Goal: Information Seeking & Learning: Learn about a topic

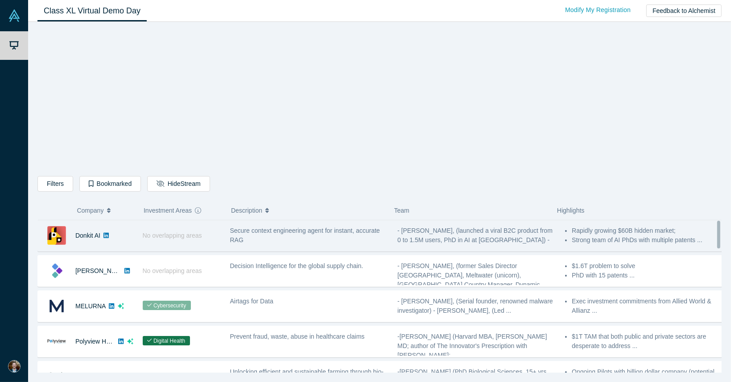
click at [231, 236] on span "Secure context engineering agent for instant, accurate RAG" at bounding box center [305, 235] width 150 height 17
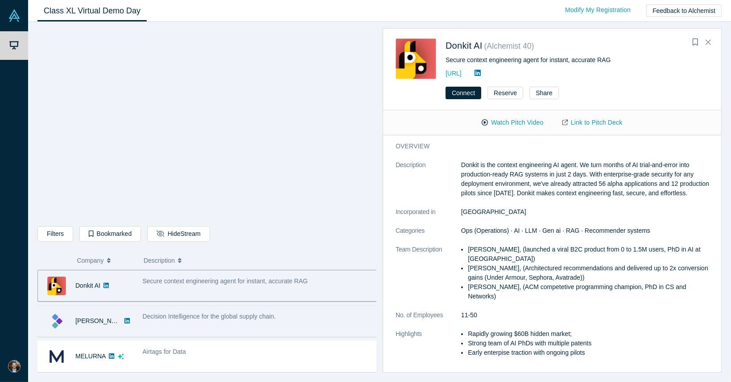
click at [218, 319] on span "Decision Intelligence for the global supply chain." at bounding box center [209, 315] width 133 height 7
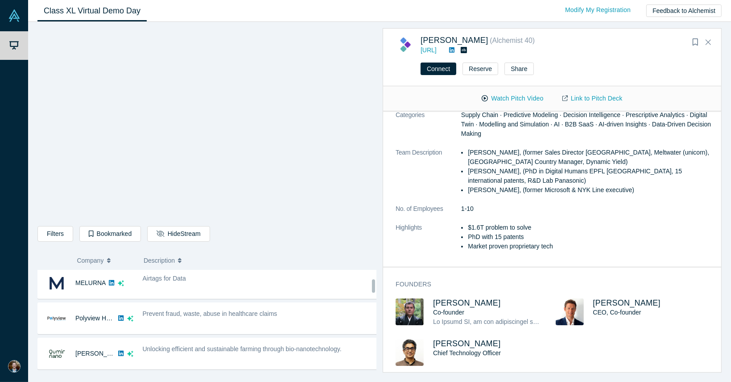
scroll to position [73, 0]
click at [316, 282] on div "Airtags for Data" at bounding box center [260, 283] width 245 height 28
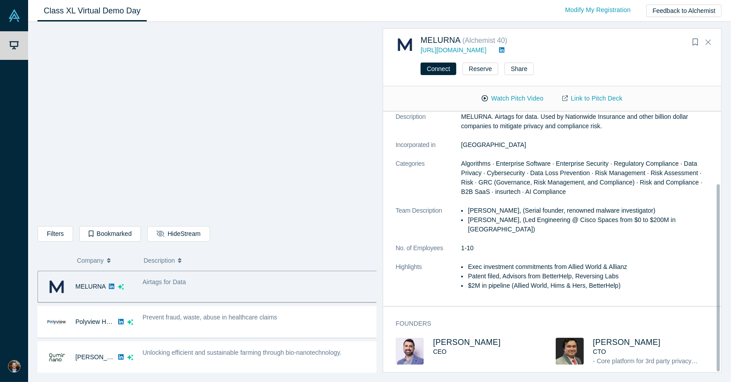
scroll to position [100, 0]
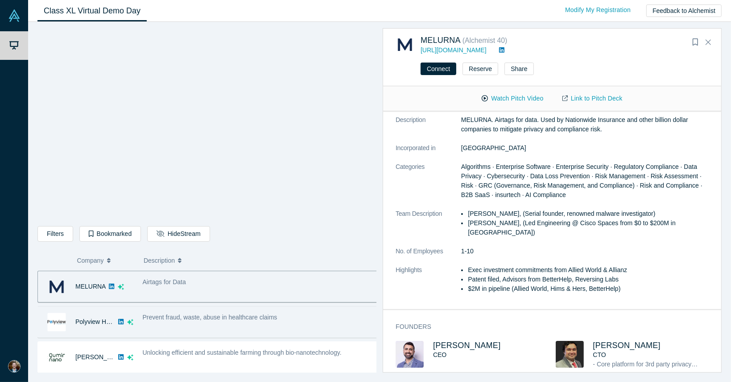
click at [277, 314] on div "Prevent fraud, waste, abuse in healthcare claims" at bounding box center [261, 316] width 236 height 9
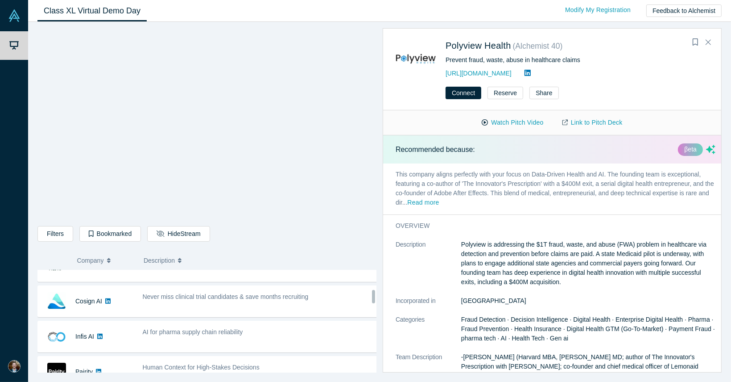
scroll to position [162, 0]
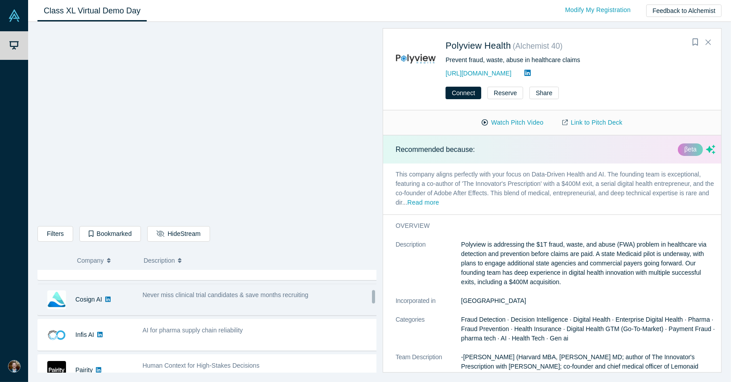
click at [277, 299] on div "Never miss clinical trial candidates & save months recruiting" at bounding box center [260, 299] width 245 height 28
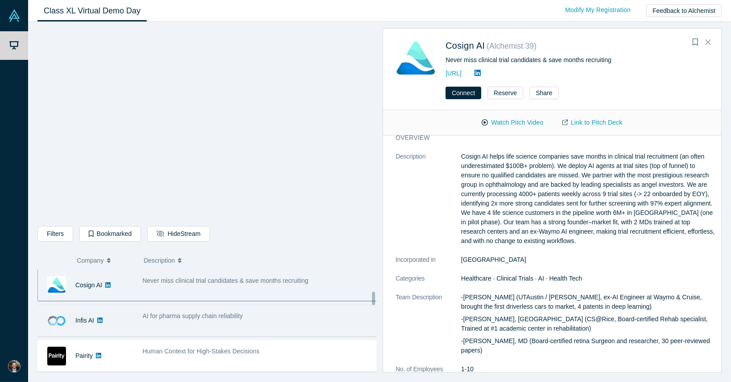
scroll to position [177, 0]
click at [277, 321] on div "AI for pharma supply chain reliability" at bounding box center [260, 320] width 245 height 28
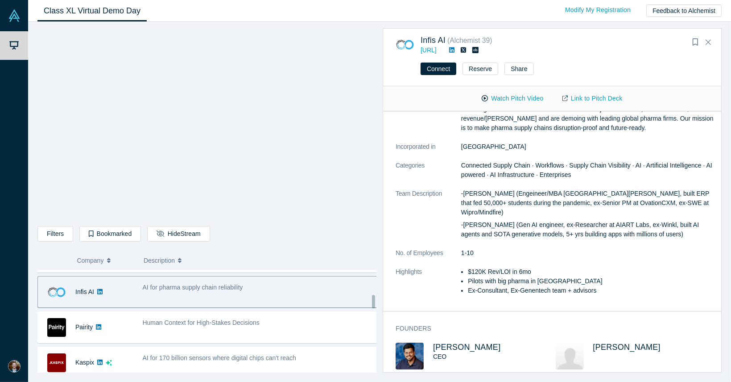
scroll to position [205, 0]
click at [224, 325] on div "Human Context for High-Stakes Decisions" at bounding box center [261, 322] width 236 height 9
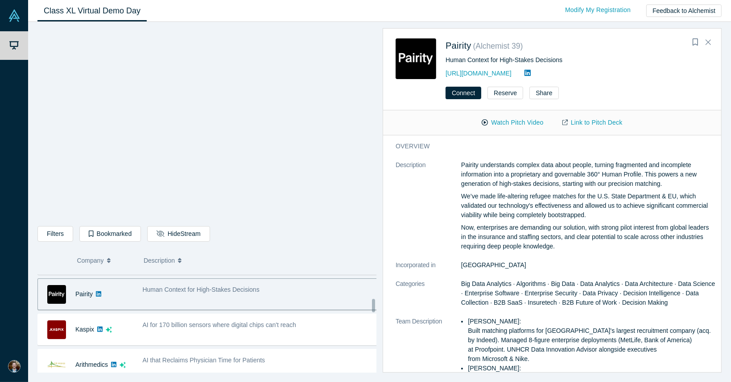
scroll to position [241, 0]
click at [224, 325] on div "AI for 170 billion sensors where digital chips can't reach" at bounding box center [261, 322] width 236 height 9
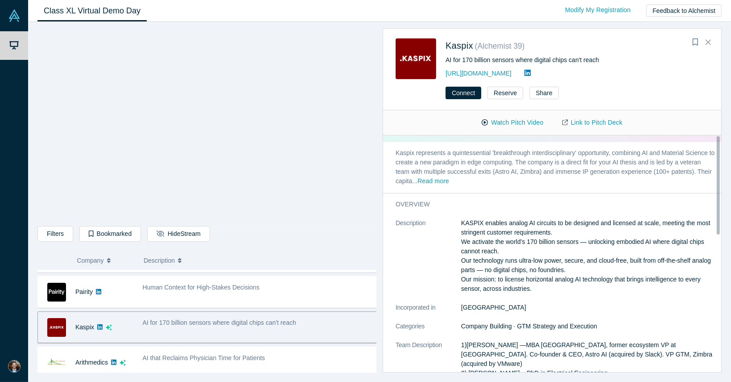
scroll to position [0, 0]
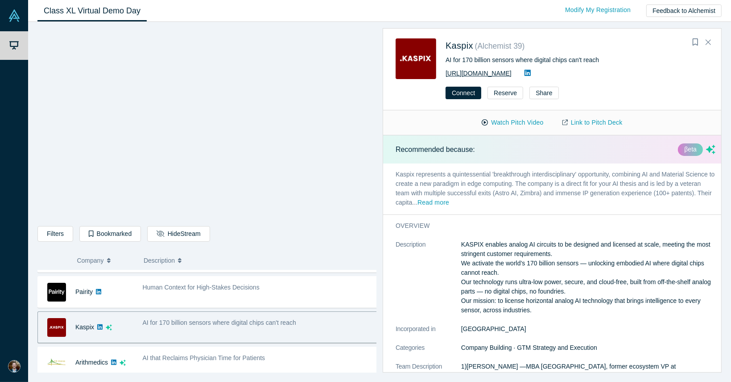
click at [476, 71] on link "[URL][DOMAIN_NAME]" at bounding box center [479, 73] width 66 height 7
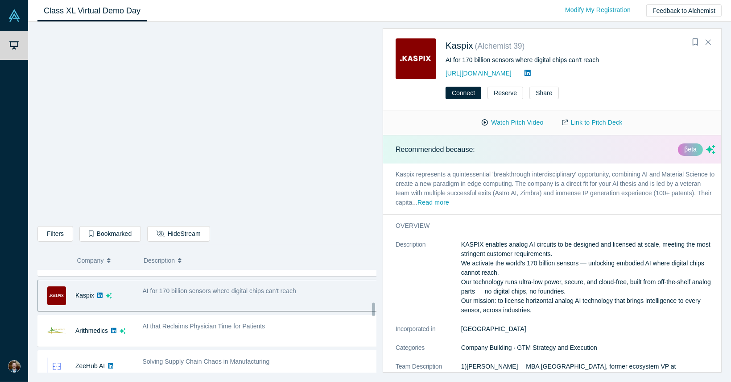
scroll to position [274, 0]
click at [318, 315] on div "AI that Reclaims Physician Time for Patients" at bounding box center [260, 329] width 245 height 28
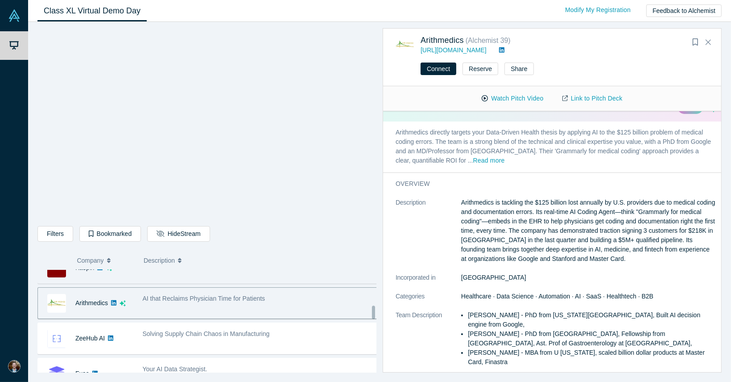
scroll to position [320, 0]
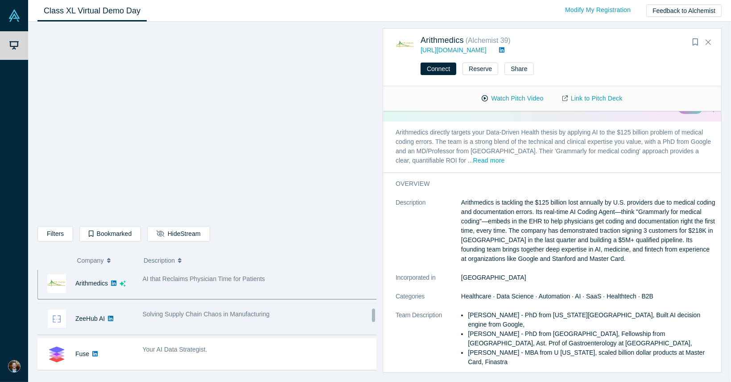
click at [312, 305] on div "Solving Supply Chain Chaos in Manufacturing" at bounding box center [260, 318] width 245 height 28
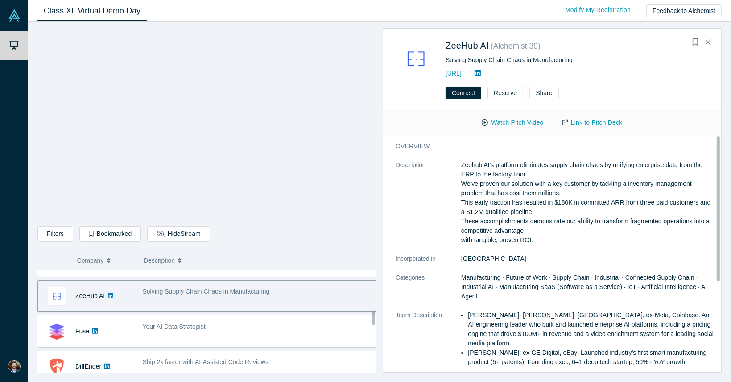
scroll to position [346, 0]
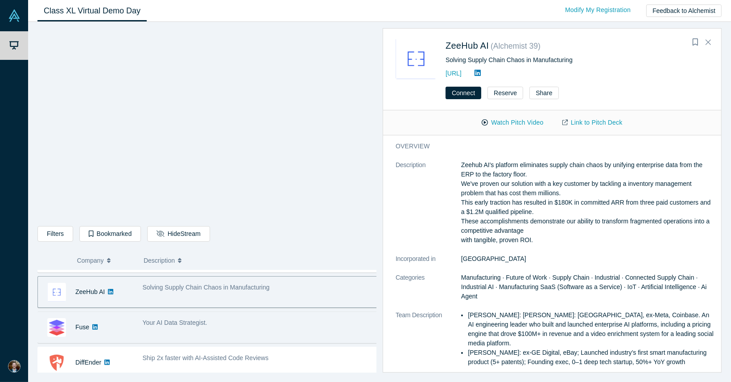
click at [295, 323] on div "Your AI Data Strategist." at bounding box center [261, 322] width 236 height 9
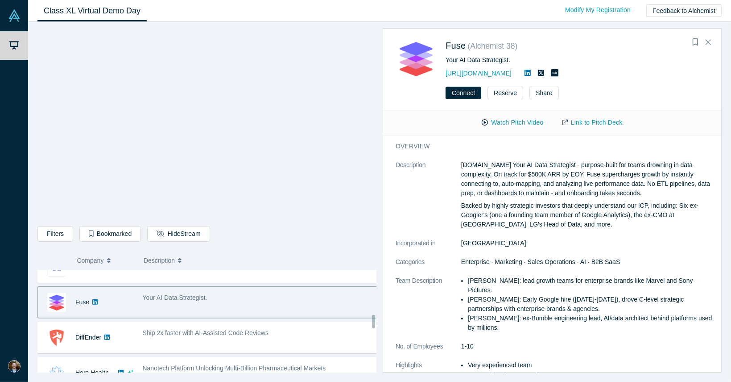
scroll to position [373, 0]
click at [295, 323] on div "Ship 2x faster with AI-Assisted Code Reviews" at bounding box center [260, 336] width 245 height 28
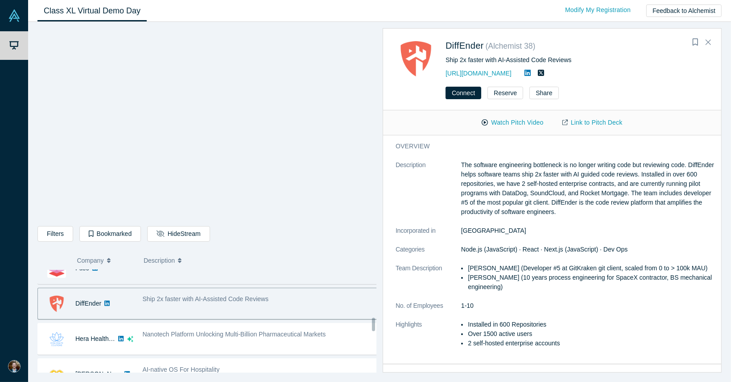
scroll to position [407, 0]
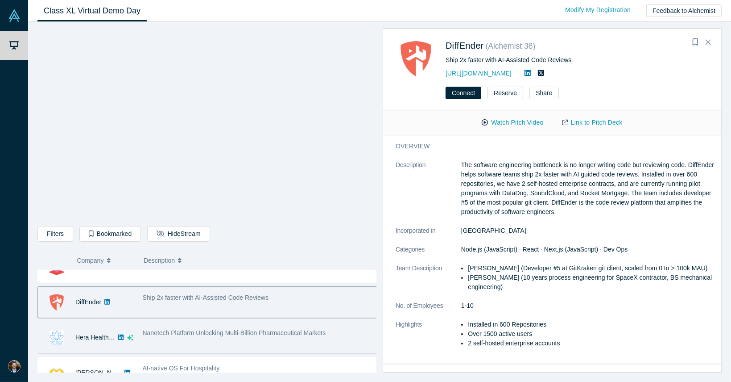
click at [289, 329] on span "Nanotech Platform Unlocking Multi-Billion Pharmaceutical Markets" at bounding box center [234, 332] width 183 height 7
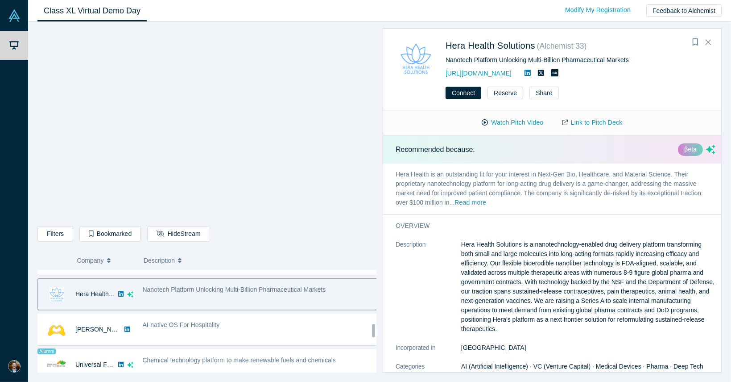
scroll to position [450, 0]
click at [289, 328] on div "AI-native OS For Hospitality" at bounding box center [260, 329] width 245 height 28
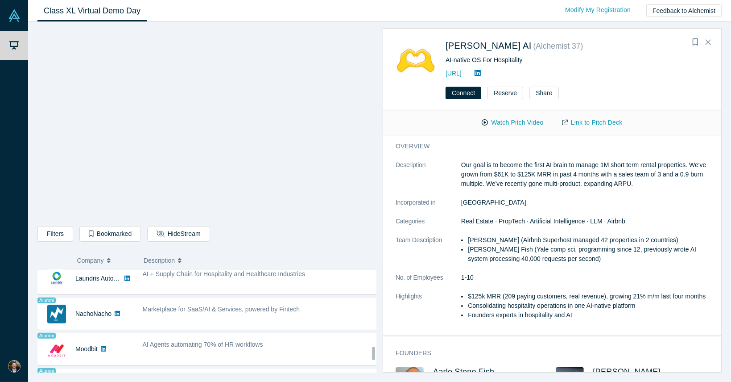
scroll to position [645, 0]
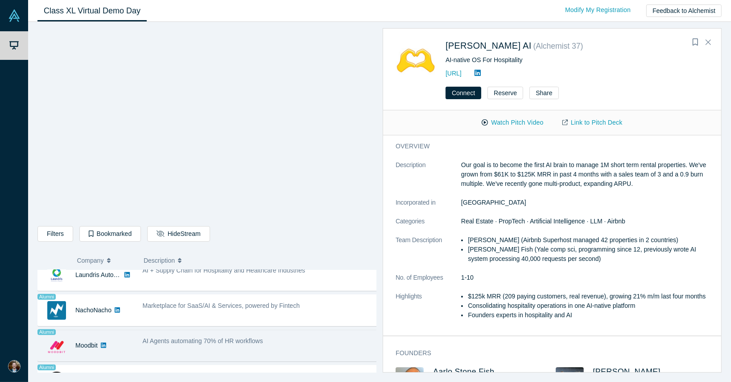
click at [289, 331] on div "AI Agents automating 70% of HR workflows" at bounding box center [260, 345] width 245 height 28
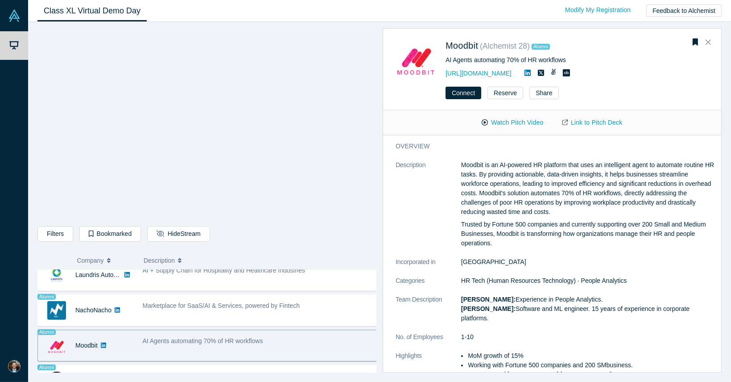
drag, startPoint x: 274, startPoint y: 337, endPoint x: 519, endPoint y: 218, distance: 272.4
click at [519, 218] on div "Moodbit is an AI-powered HR platform that uses an intelligent agent to automate…" at bounding box center [588, 203] width 254 height 87
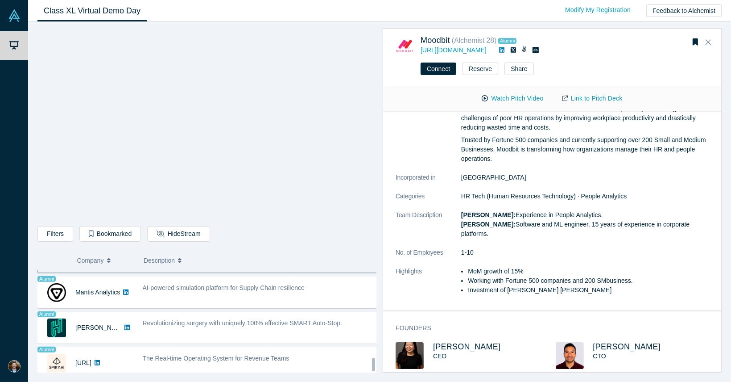
scroll to position [739, 0]
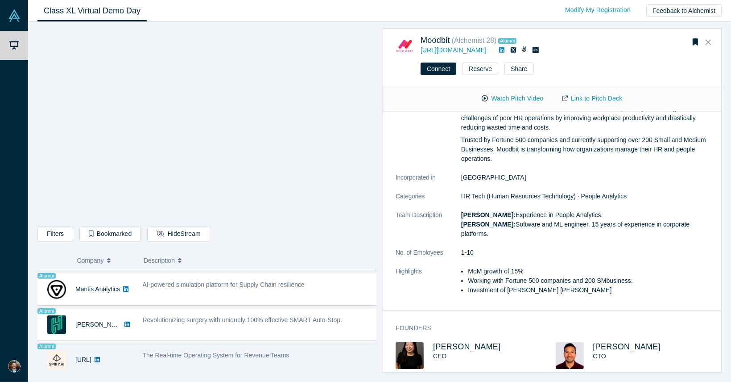
click at [246, 351] on span "The Real-time Operating System for Revenue Teams" at bounding box center [216, 354] width 147 height 7
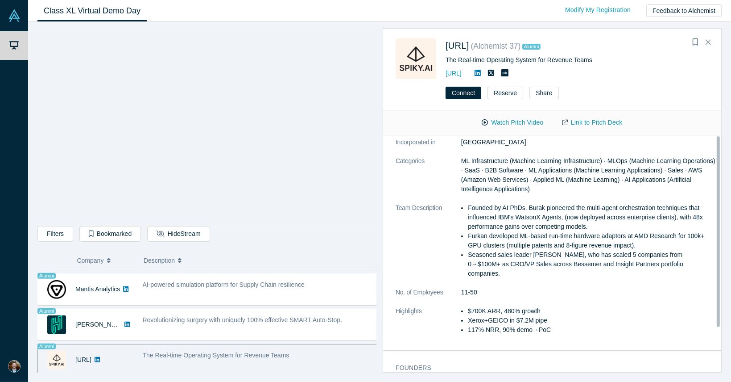
scroll to position [0, 0]
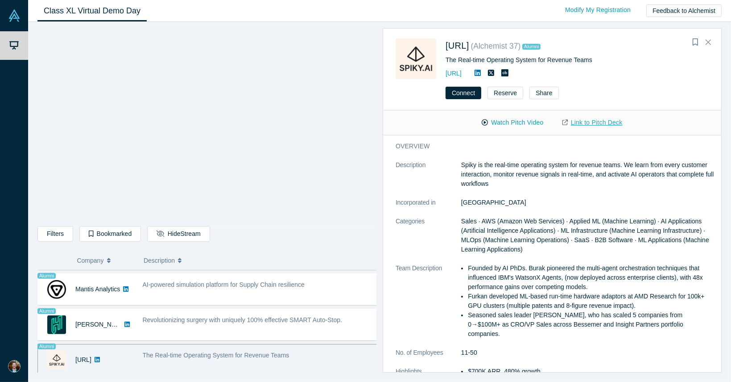
click at [581, 119] on link "Link to Pitch Deck" at bounding box center [592, 123] width 79 height 16
click at [462, 73] on link "[URL]" at bounding box center [454, 73] width 16 height 7
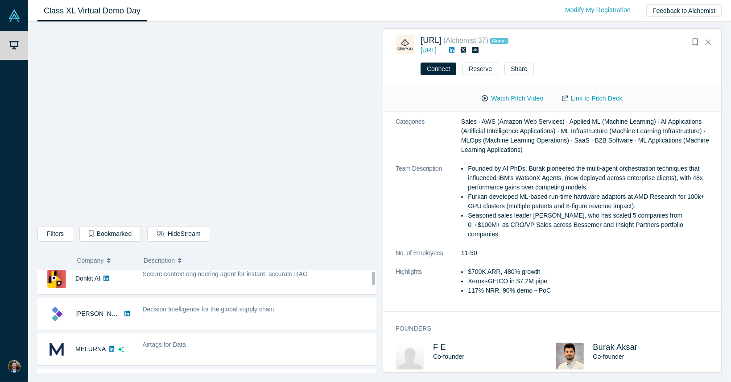
scroll to position [8, 0]
click at [221, 281] on div "Secure context engineering agent for instant, accurate RAG" at bounding box center [260, 277] width 245 height 28
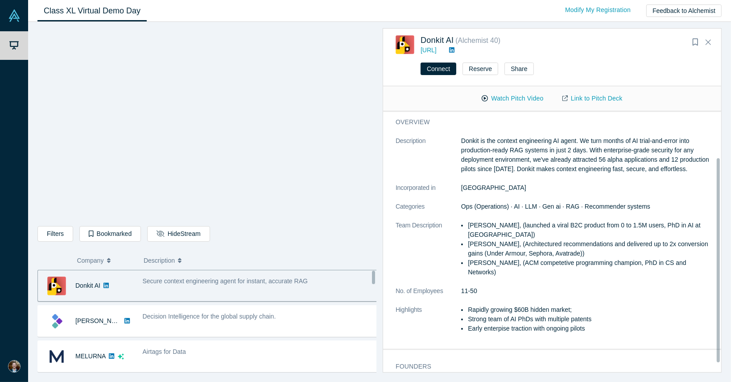
scroll to position [49, 0]
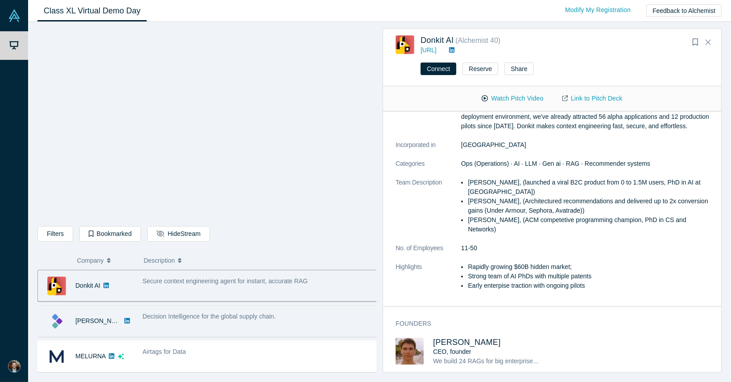
click at [174, 323] on div "Decision Intelligence for the global supply chain." at bounding box center [260, 321] width 245 height 28
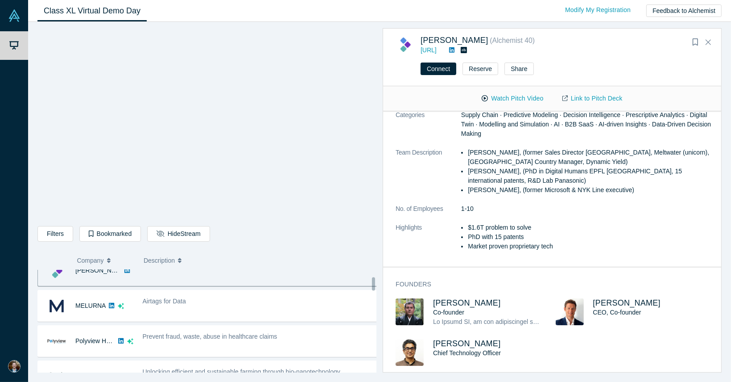
scroll to position [62, 0]
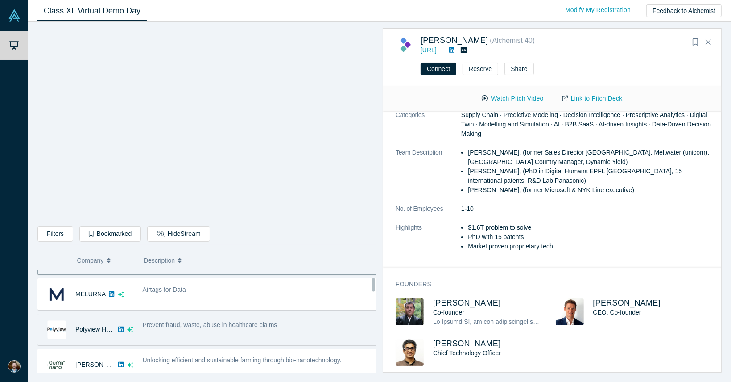
click at [294, 317] on div "Prevent fraud, waste, abuse in healthcare claims" at bounding box center [260, 329] width 245 height 28
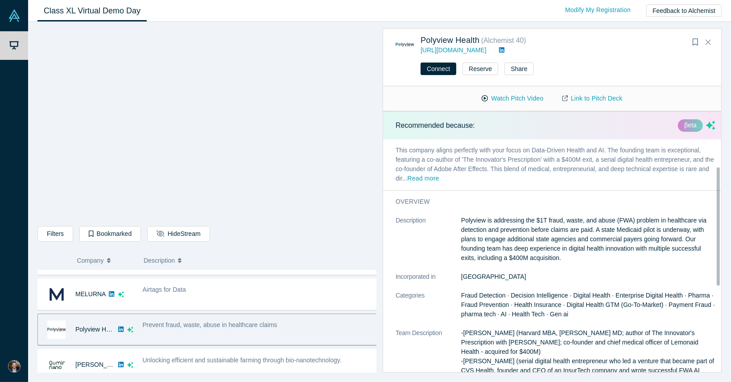
scroll to position [224, 0]
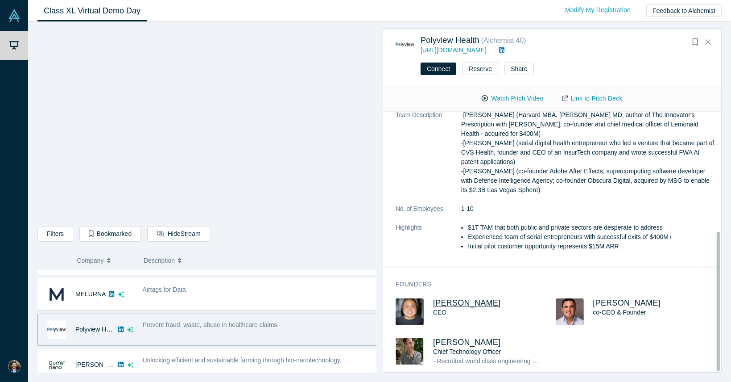
click at [452, 298] on span "[PERSON_NAME]" at bounding box center [467, 302] width 68 height 9
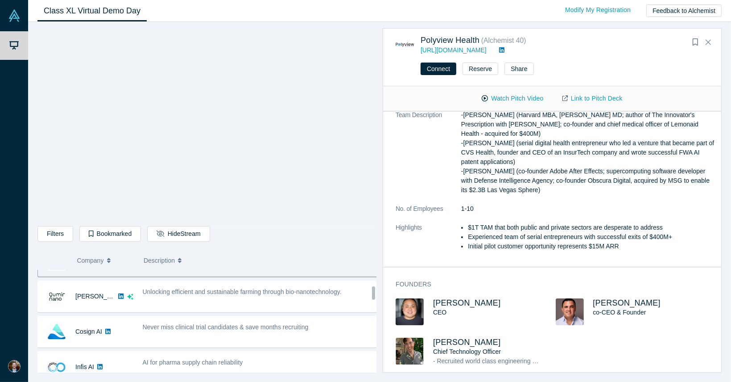
scroll to position [146, 0]
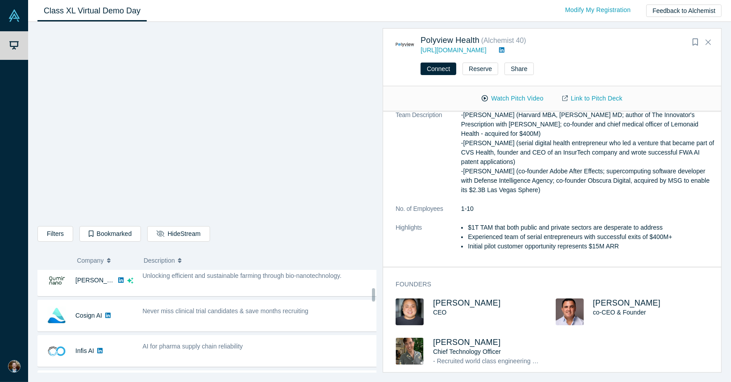
click at [229, 324] on div "Never miss clinical trial candidates & save months recruiting" at bounding box center [260, 315] width 245 height 28
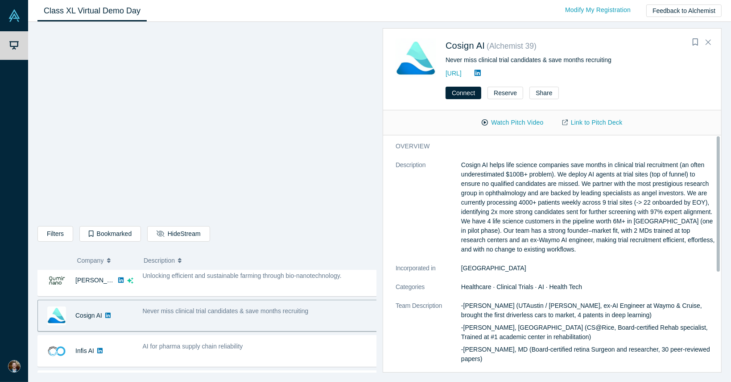
scroll to position [159, 0]
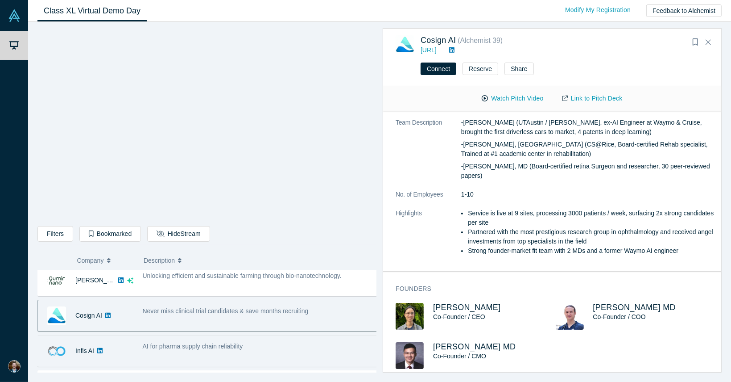
click at [204, 348] on span "AI for pharma supply chain reliability" at bounding box center [193, 345] width 100 height 7
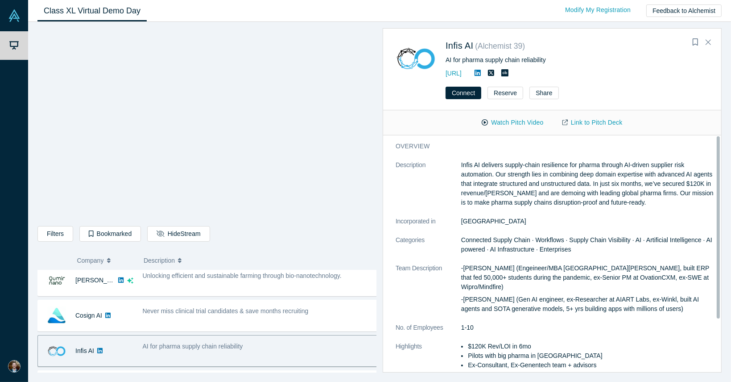
scroll to position [50, 0]
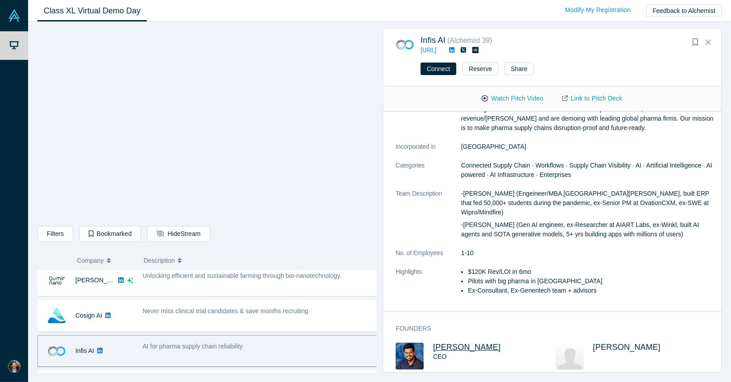
click at [439, 342] on span "[PERSON_NAME]" at bounding box center [467, 346] width 68 height 9
